Goal: Information Seeking & Learning: Learn about a topic

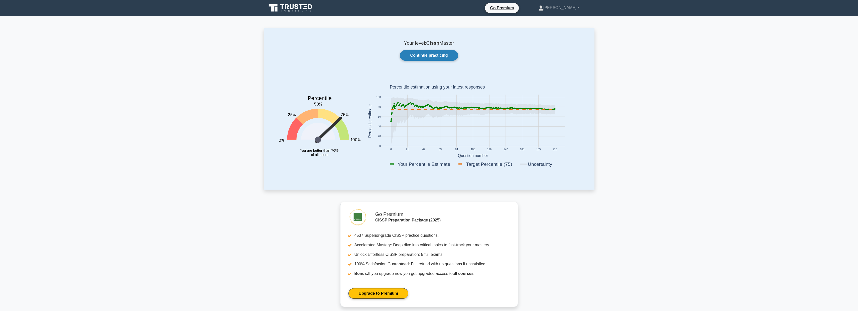
click at [425, 53] on link "Continue practicing" at bounding box center [429, 55] width 58 height 11
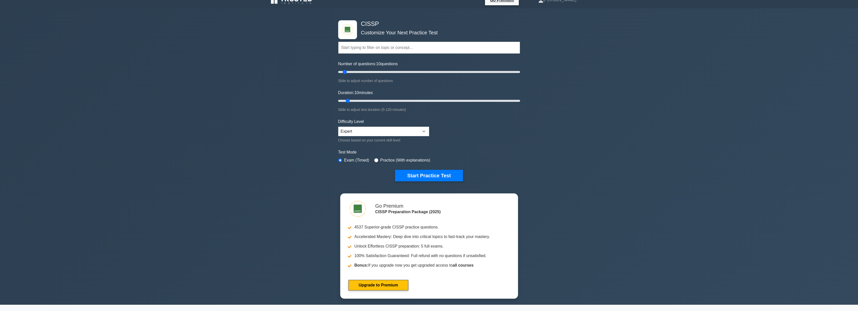
scroll to position [168, 0]
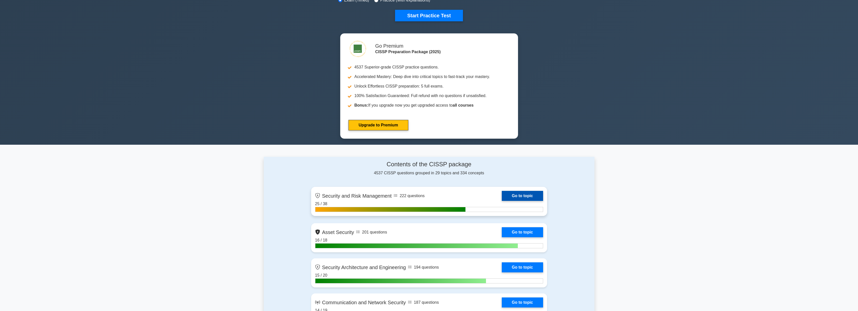
click at [519, 196] on link "Go to topic" at bounding box center [522, 196] width 41 height 10
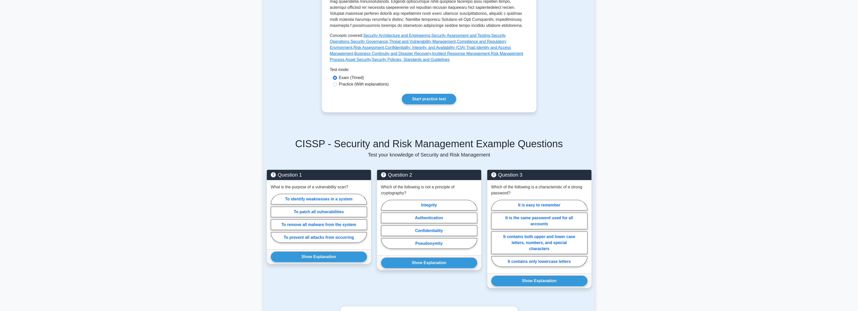
scroll to position [299, 0]
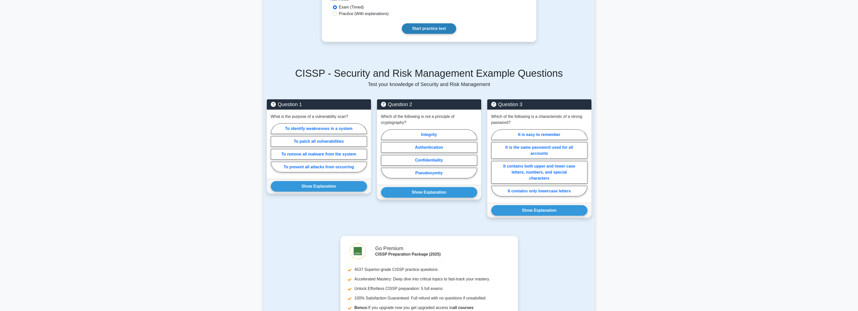
click at [429, 30] on link "Start practice test" at bounding box center [429, 28] width 54 height 11
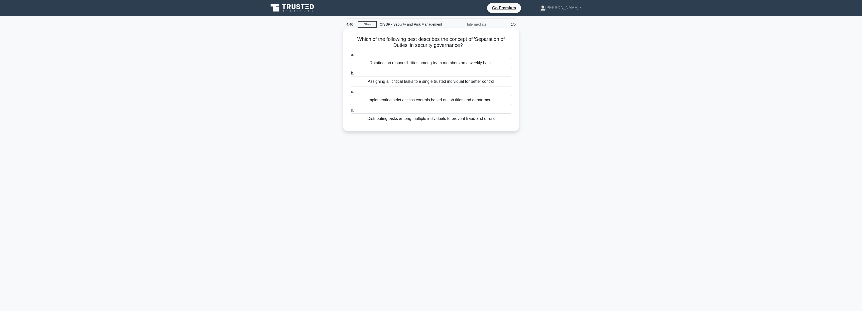
click at [442, 119] on div "Distributing tasks among multiple individuals to prevent fraud and errors" at bounding box center [431, 118] width 162 height 11
click at [350, 112] on input "d. Distributing tasks among multiple individuals to prevent fraud and errors" at bounding box center [350, 110] width 0 height 3
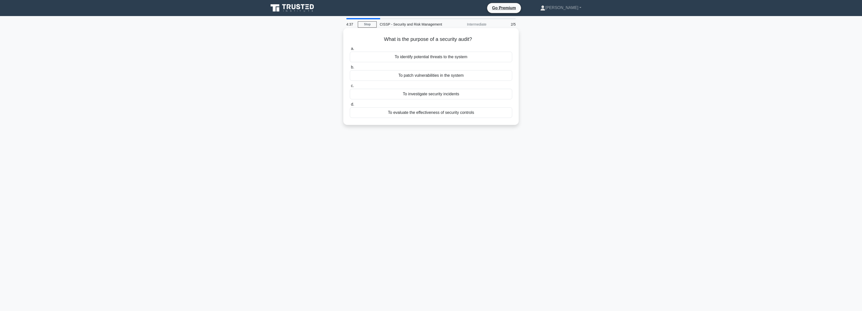
click at [454, 115] on div "To evaluate the effectiveness of security controls" at bounding box center [431, 112] width 162 height 11
click at [350, 106] on input "d. To evaluate the effectiveness of security controls" at bounding box center [350, 104] width 0 height 3
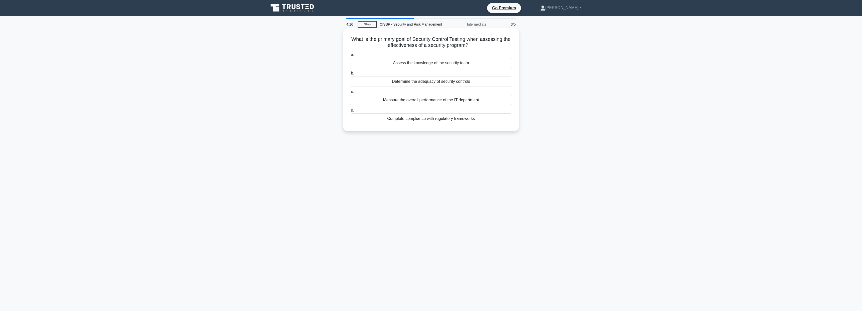
click at [469, 81] on div "Determine the adequacy of security controls" at bounding box center [431, 81] width 162 height 11
click at [350, 75] on input "b. Determine the adequacy of security controls" at bounding box center [350, 73] width 0 height 3
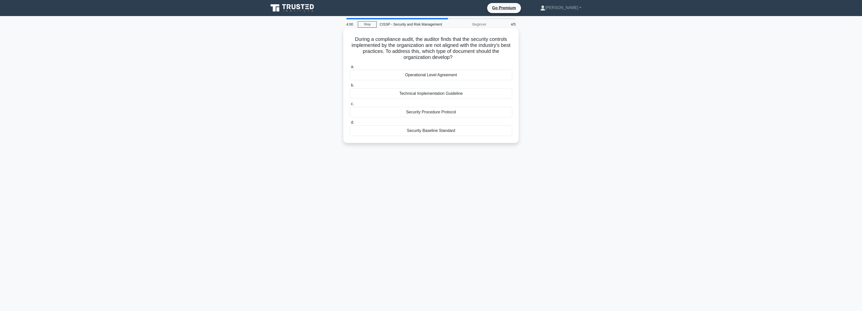
click at [449, 132] on div "Security Baseline Standard" at bounding box center [431, 130] width 162 height 11
click at [350, 124] on input "d. Security Baseline Standard" at bounding box center [350, 122] width 0 height 3
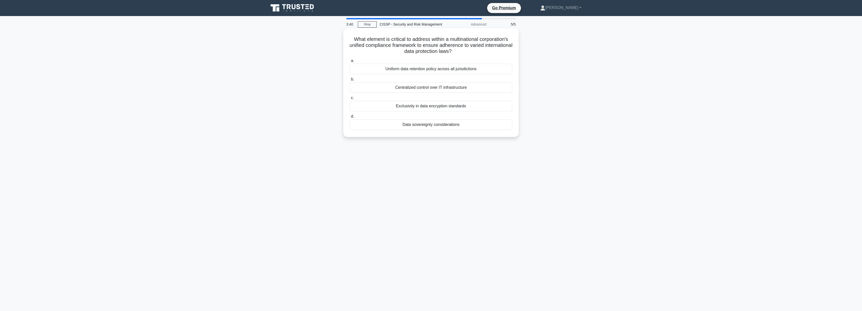
click at [438, 126] on div "Data sovereignty considerations" at bounding box center [431, 124] width 162 height 11
click at [350, 118] on input "d. Data sovereignty considerations" at bounding box center [350, 116] width 0 height 3
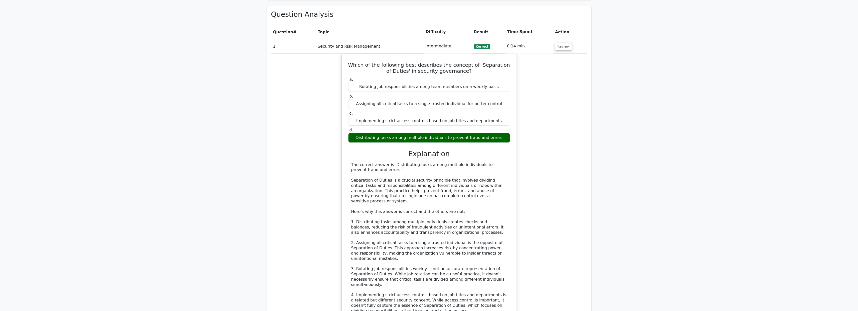
scroll to position [670, 0]
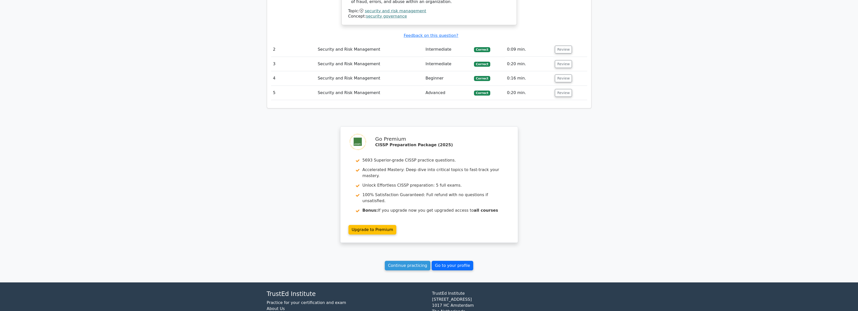
click at [453, 261] on link "Go to your profile" at bounding box center [453, 266] width 42 height 10
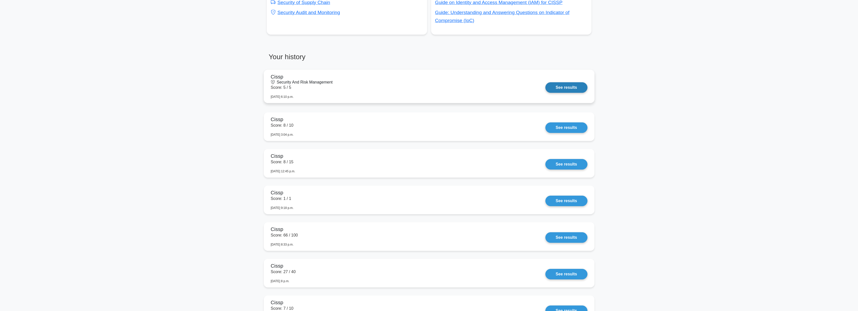
scroll to position [259, 0]
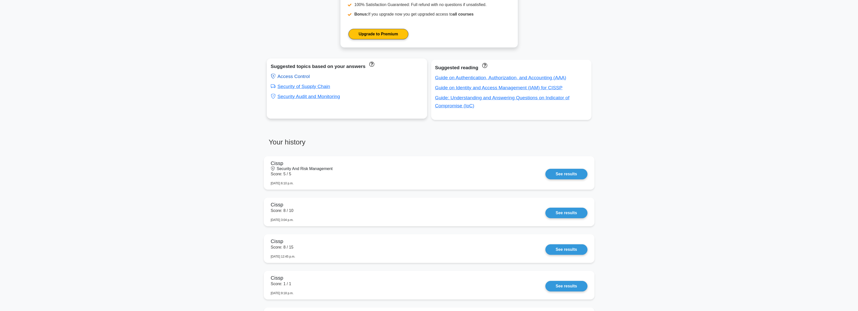
click at [291, 74] on link "Access Control" at bounding box center [290, 76] width 39 height 5
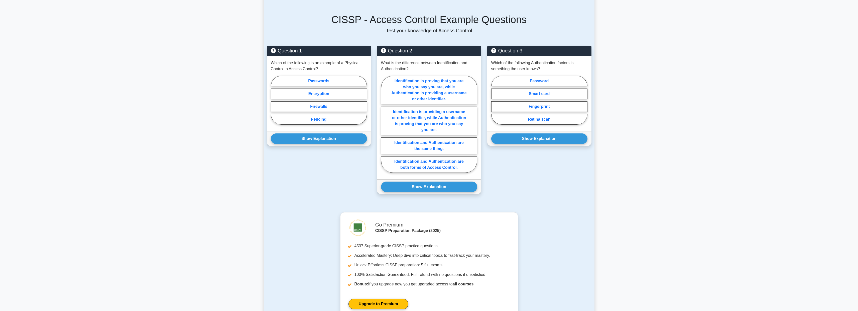
scroll to position [277, 0]
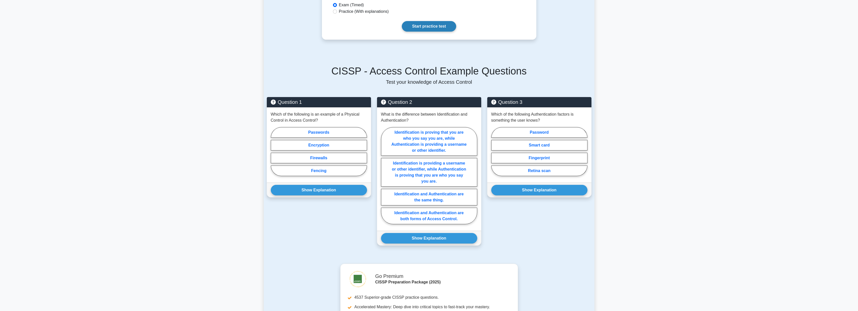
click at [424, 26] on link "Start practice test" at bounding box center [429, 26] width 54 height 11
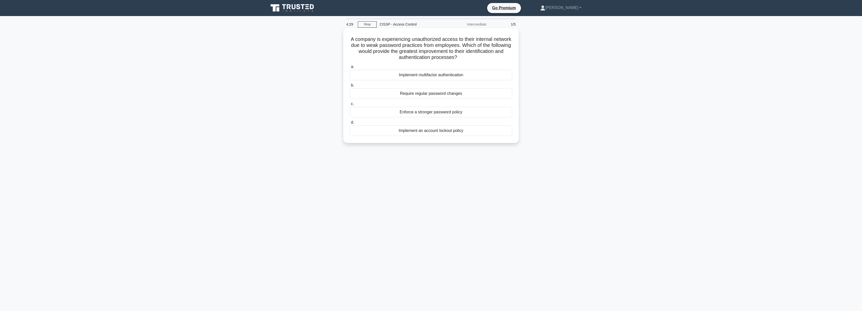
click at [466, 73] on div "Implement multifactor authentication" at bounding box center [431, 75] width 162 height 11
click at [350, 68] on input "a. Implement multifactor authentication" at bounding box center [350, 66] width 0 height 3
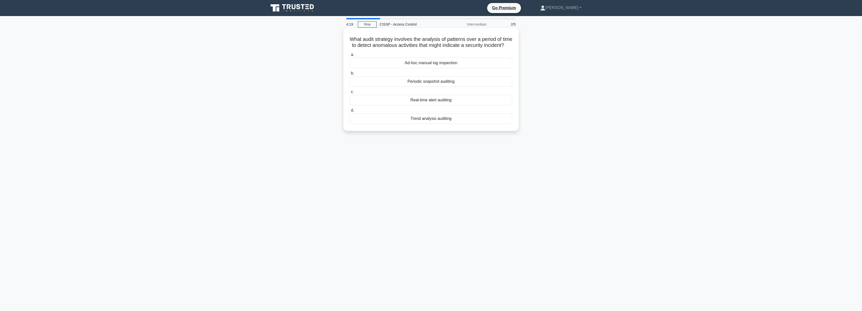
click at [425, 124] on div "Trend analysis auditing" at bounding box center [431, 118] width 162 height 11
click at [350, 112] on input "d. Trend analysis auditing" at bounding box center [350, 110] width 0 height 3
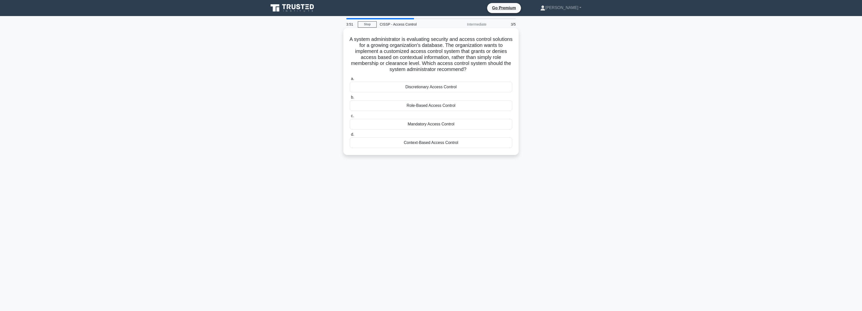
click at [439, 142] on div "Context-Based Access Control" at bounding box center [431, 142] width 162 height 11
click at [350, 136] on input "d. Context-Based Access Control" at bounding box center [350, 134] width 0 height 3
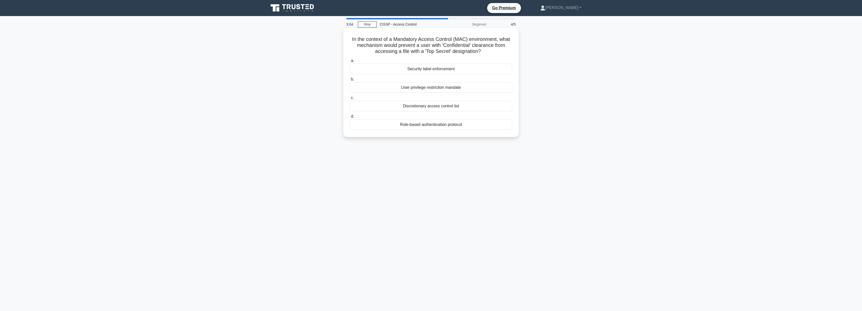
click at [444, 67] on div "Security label enforcement" at bounding box center [431, 69] width 162 height 11
click at [350, 62] on input "a. Security label enforcement" at bounding box center [350, 60] width 0 height 3
click at [432, 65] on div "Discretionary Access Control (DAC)" at bounding box center [431, 63] width 162 height 11
click at [350, 56] on input "a. Discretionary Access Control (DAC)" at bounding box center [350, 54] width 0 height 3
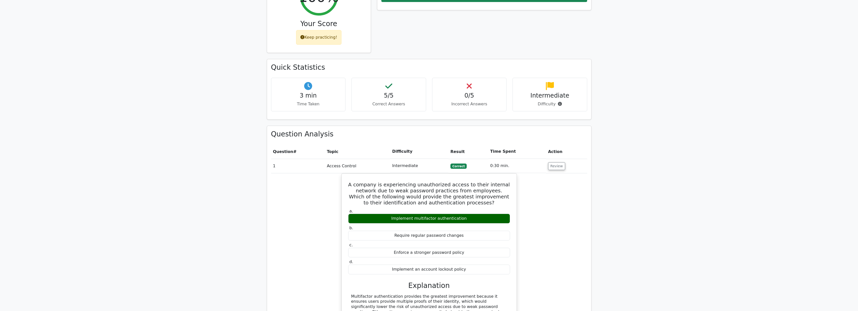
scroll to position [267, 0]
